Goal: Information Seeking & Learning: Learn about a topic

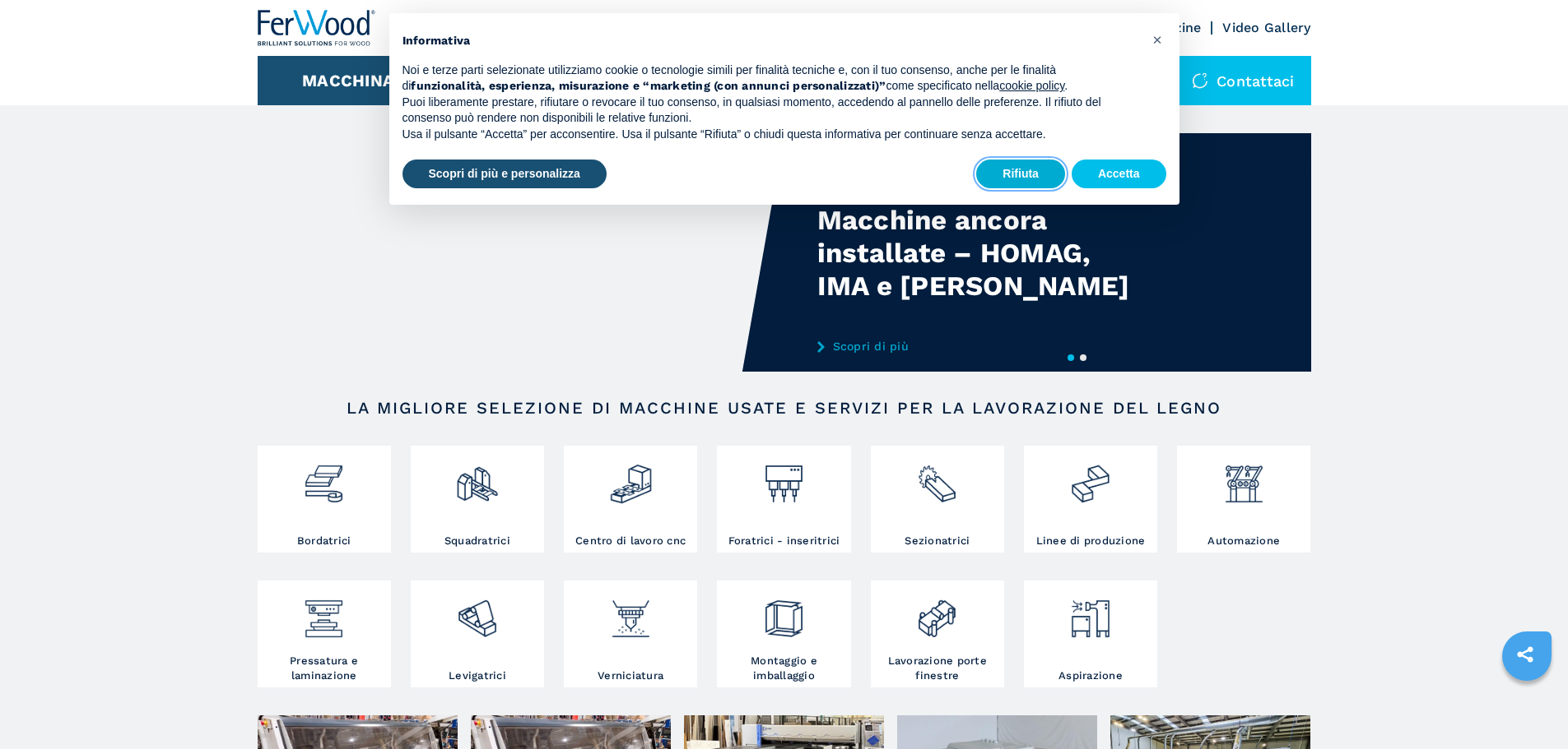
click at [1029, 180] on button "Rifiuta" at bounding box center [1021, 174] width 89 height 30
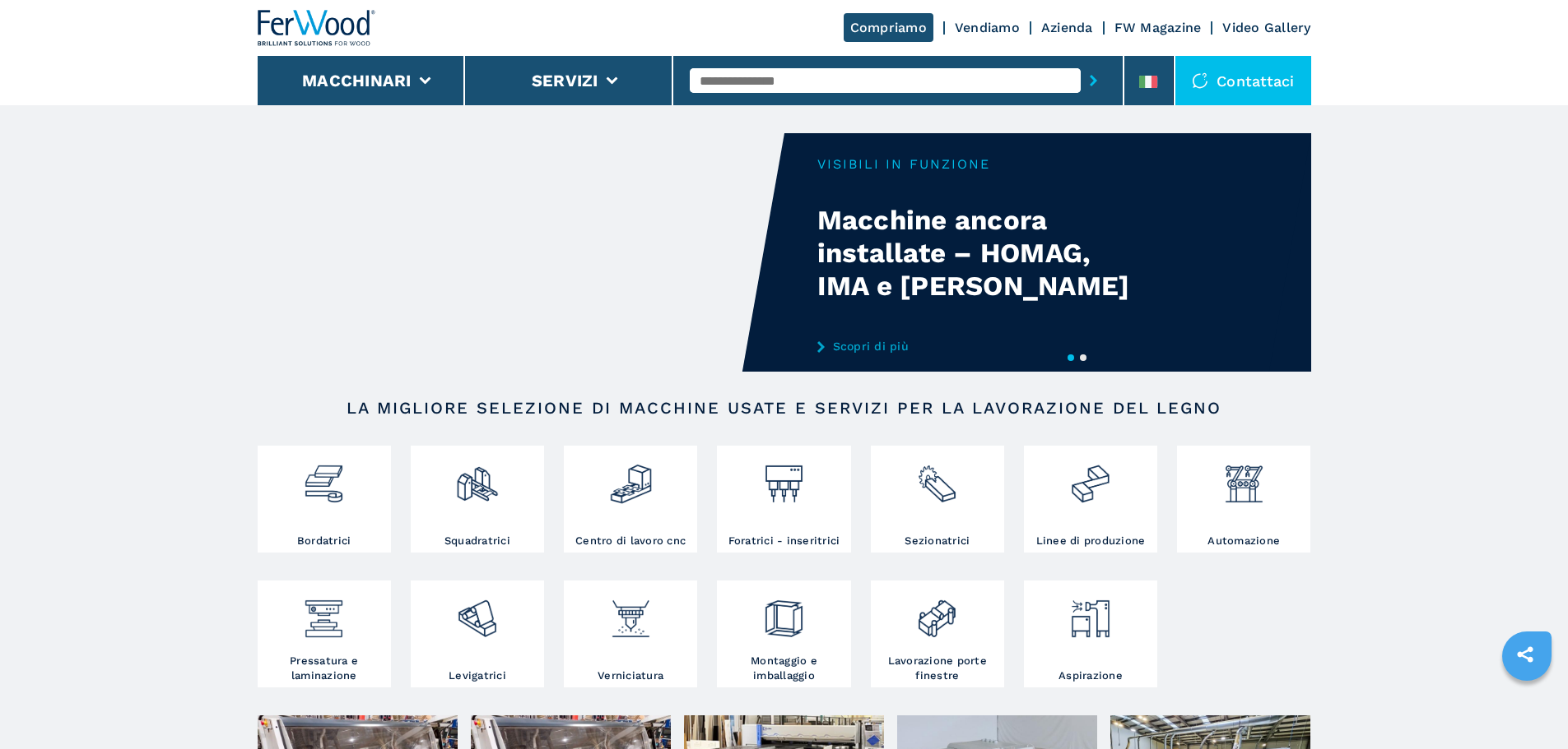
click at [944, 85] on input "text" at bounding box center [885, 80] width 391 height 25
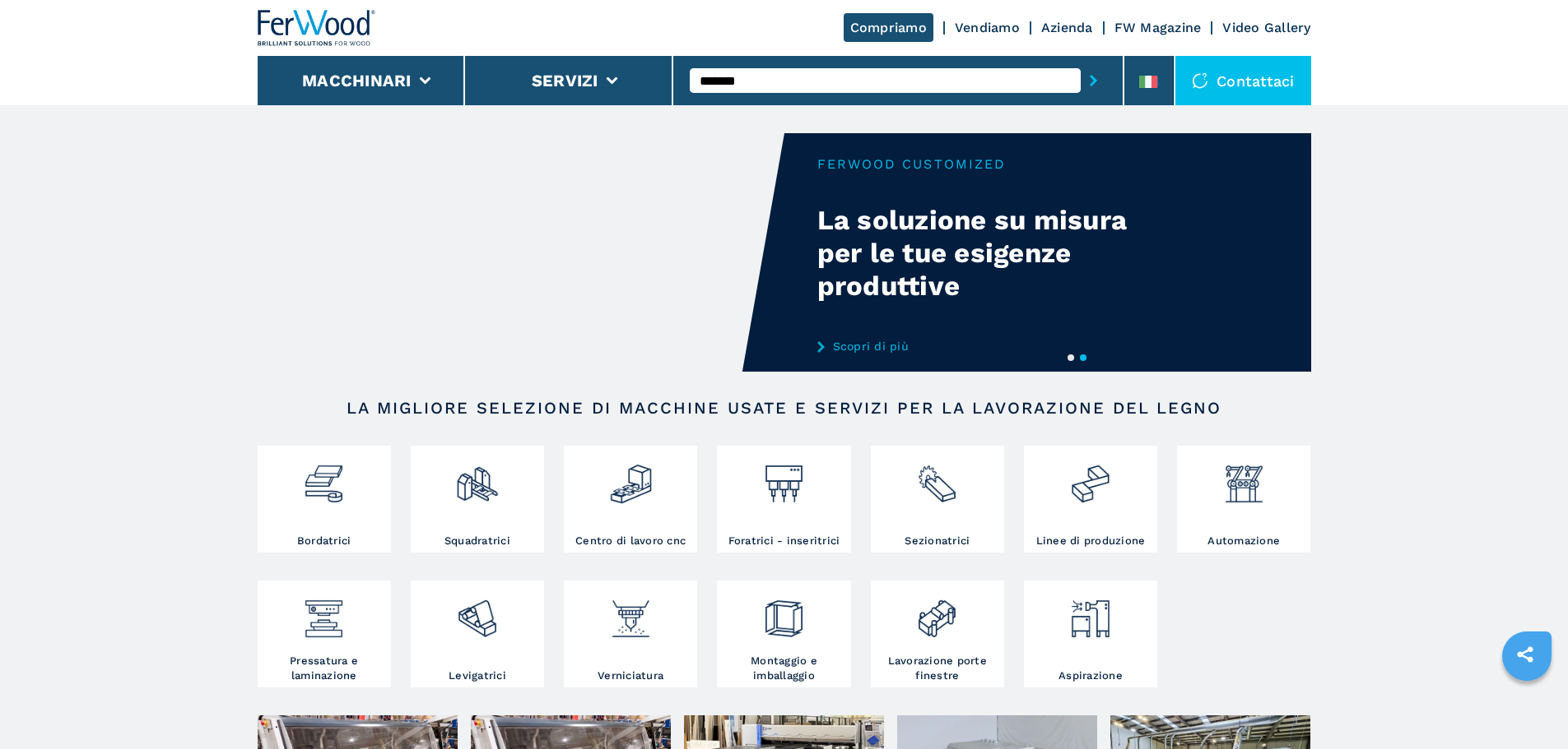
type input "*******"
click at [1081, 61] on button "submit-button" at bounding box center [1094, 80] width 26 height 38
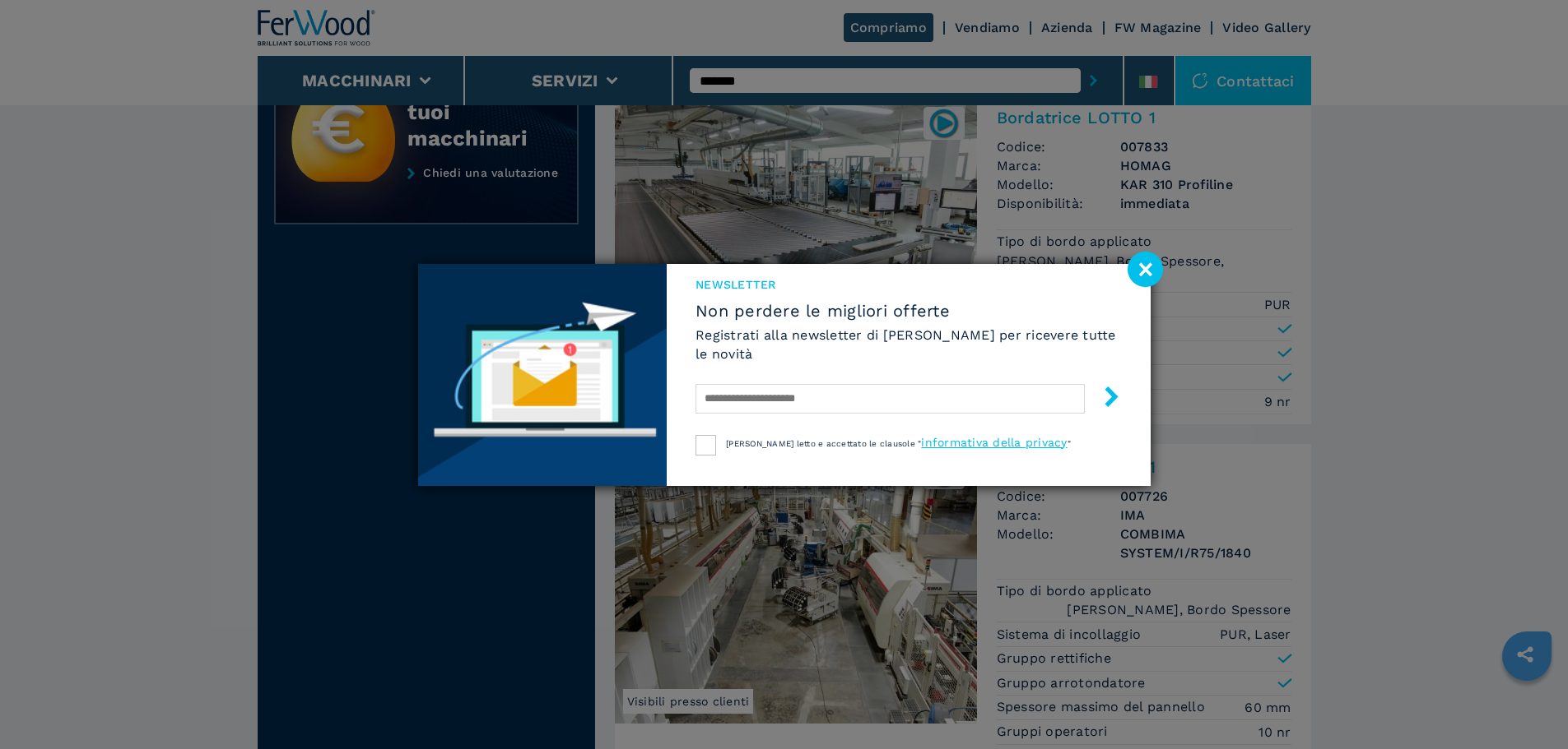
scroll to position [576, 0]
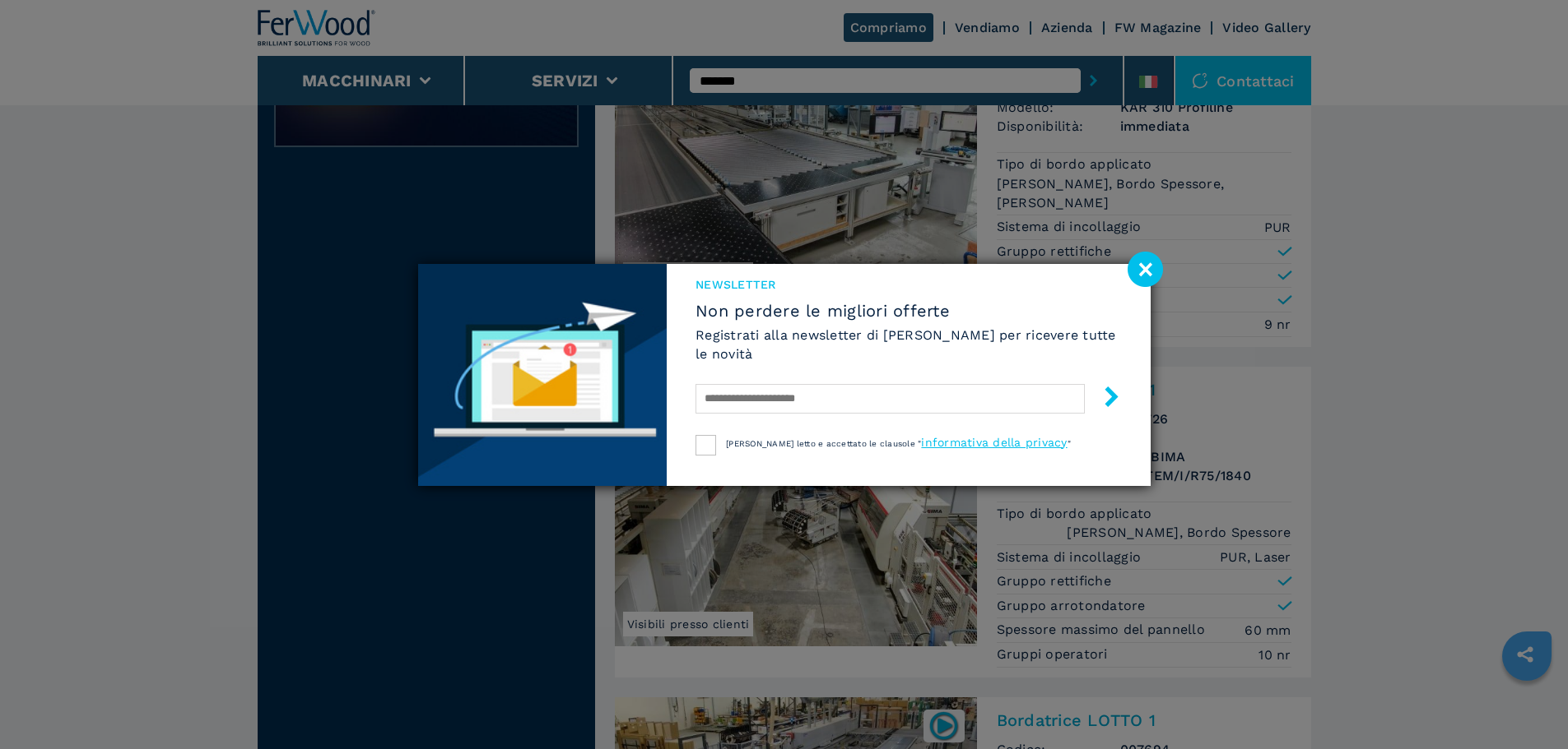
click at [1149, 273] on image at bounding box center [1145, 269] width 36 height 36
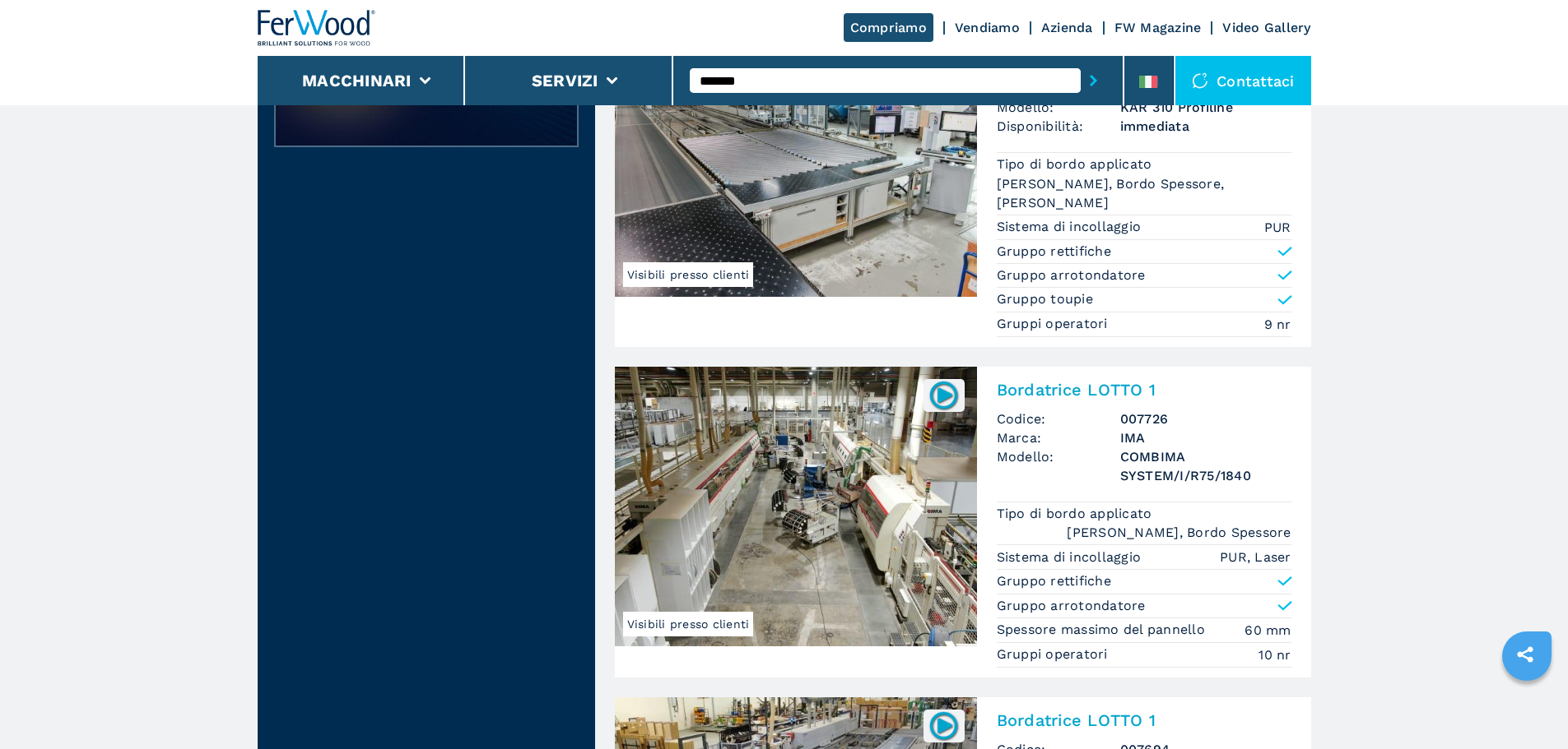
scroll to position [905, 0]
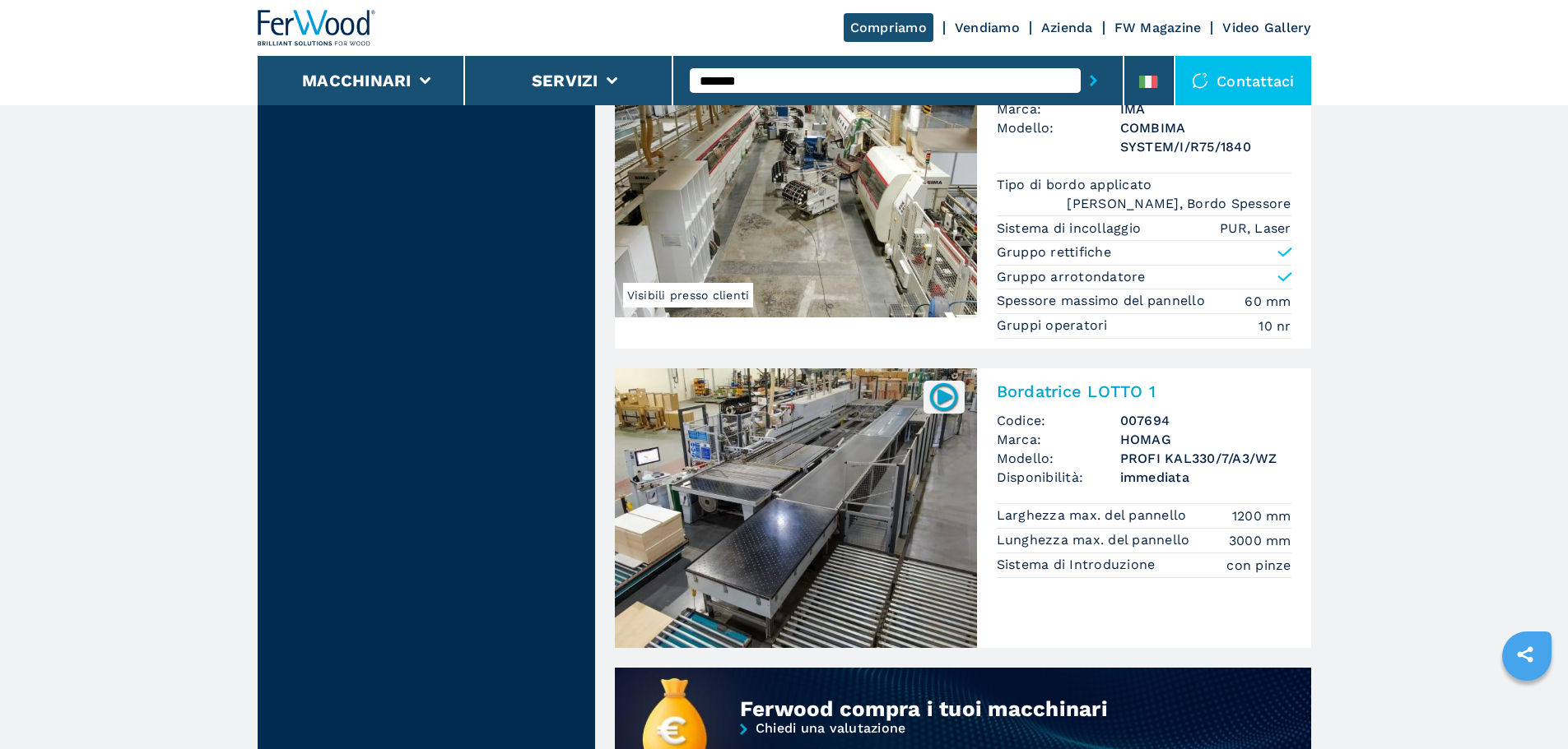
click at [830, 451] on img at bounding box center [796, 508] width 362 height 280
